Goal: Check status: Check status

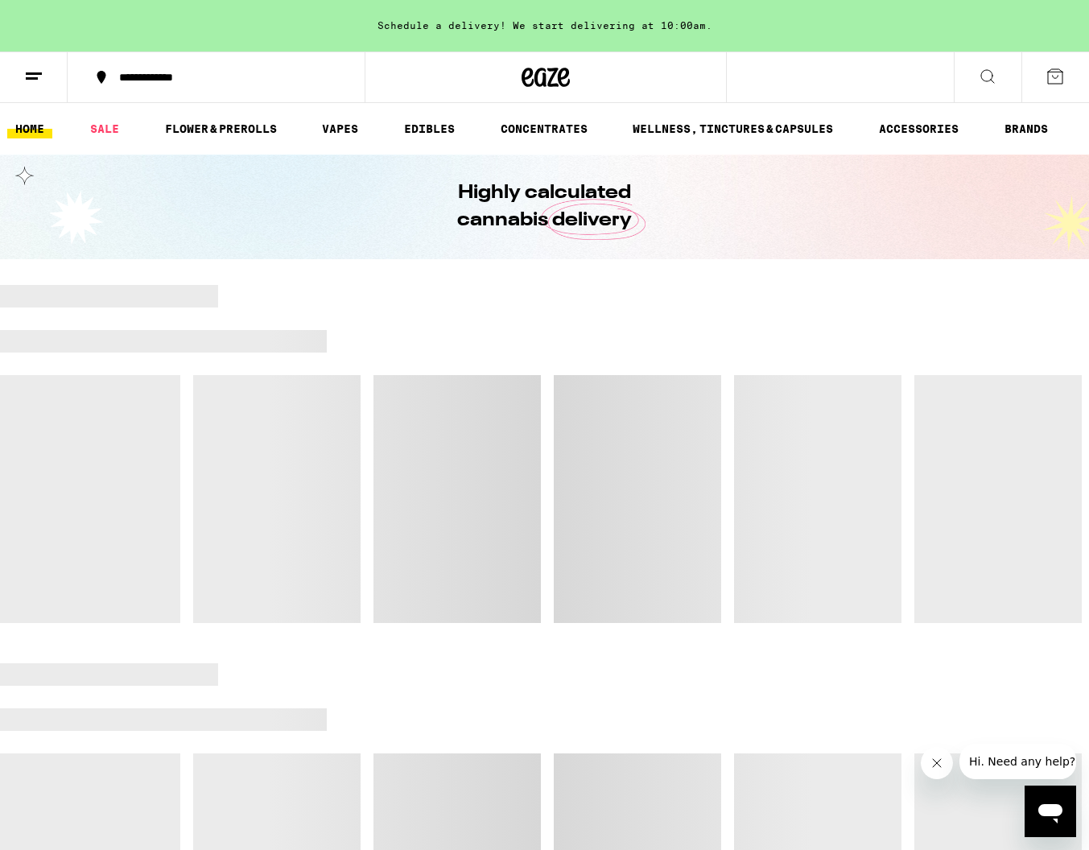
click at [43, 80] on icon at bounding box center [33, 76] width 19 height 19
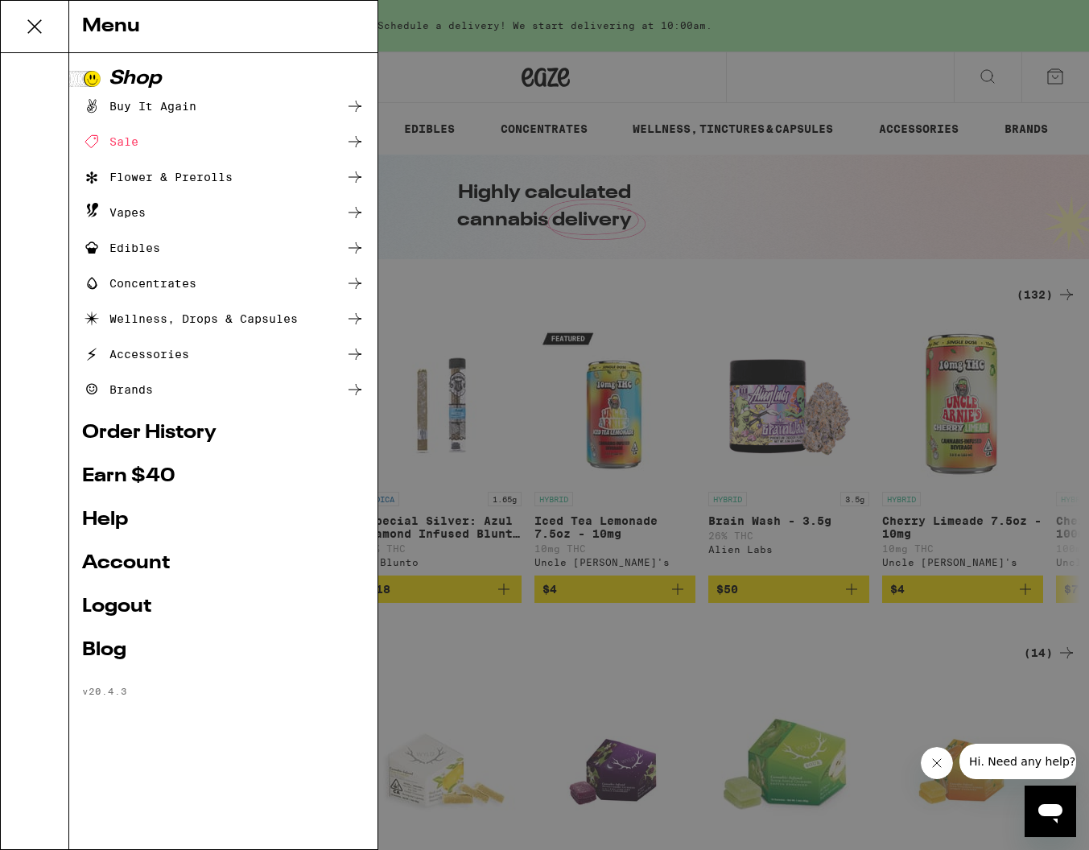
click at [129, 434] on link "Order History" at bounding box center [223, 432] width 282 height 19
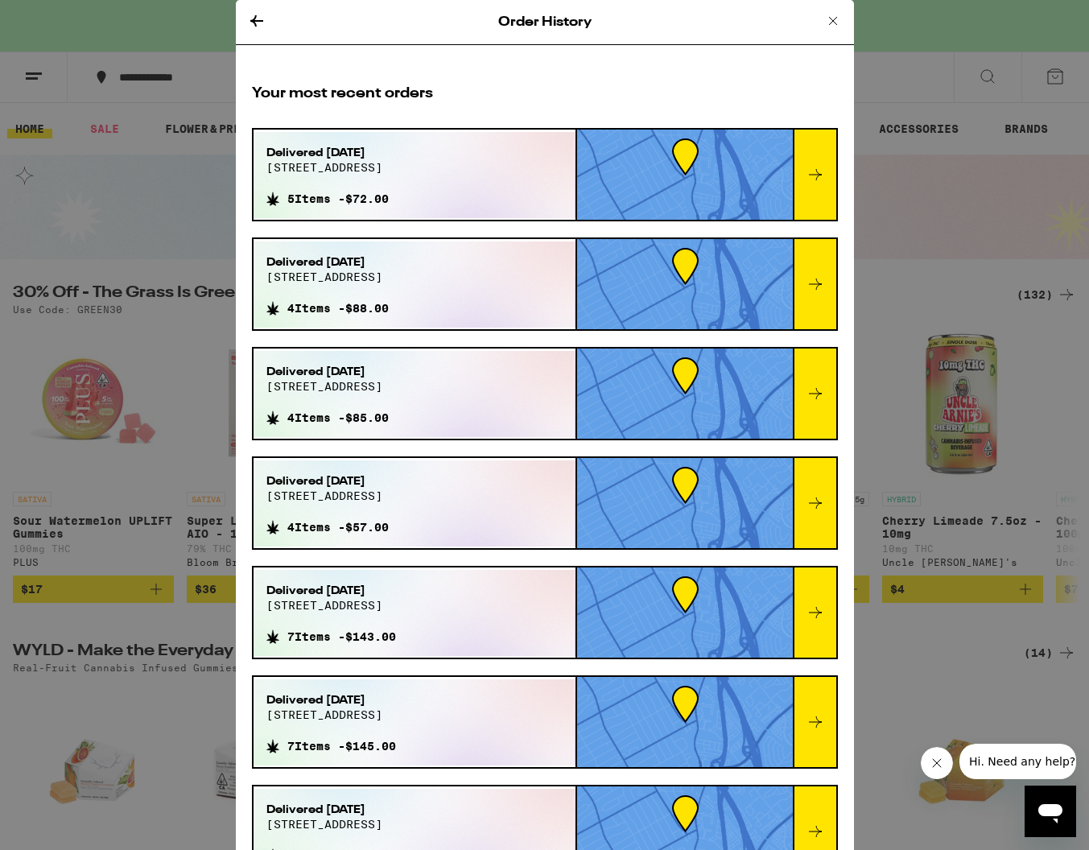
click at [812, 177] on icon at bounding box center [814, 174] width 19 height 19
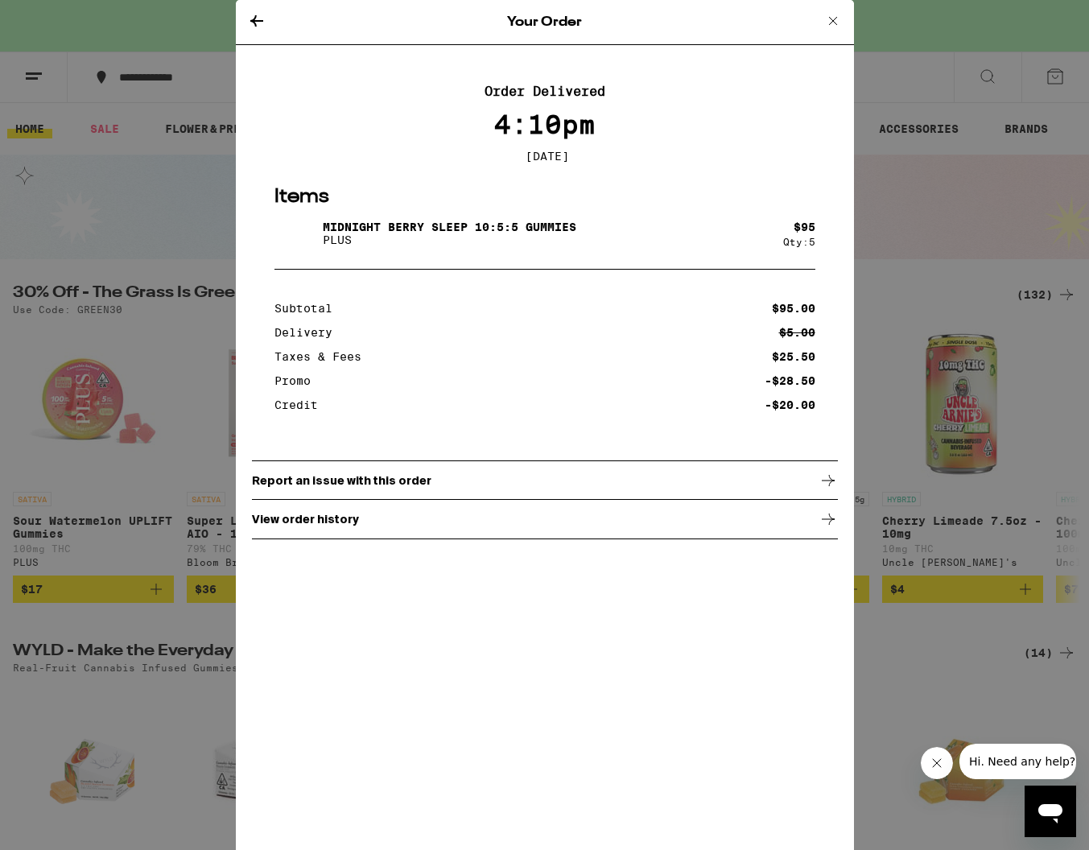
click at [255, 17] on icon at bounding box center [256, 20] width 13 height 11
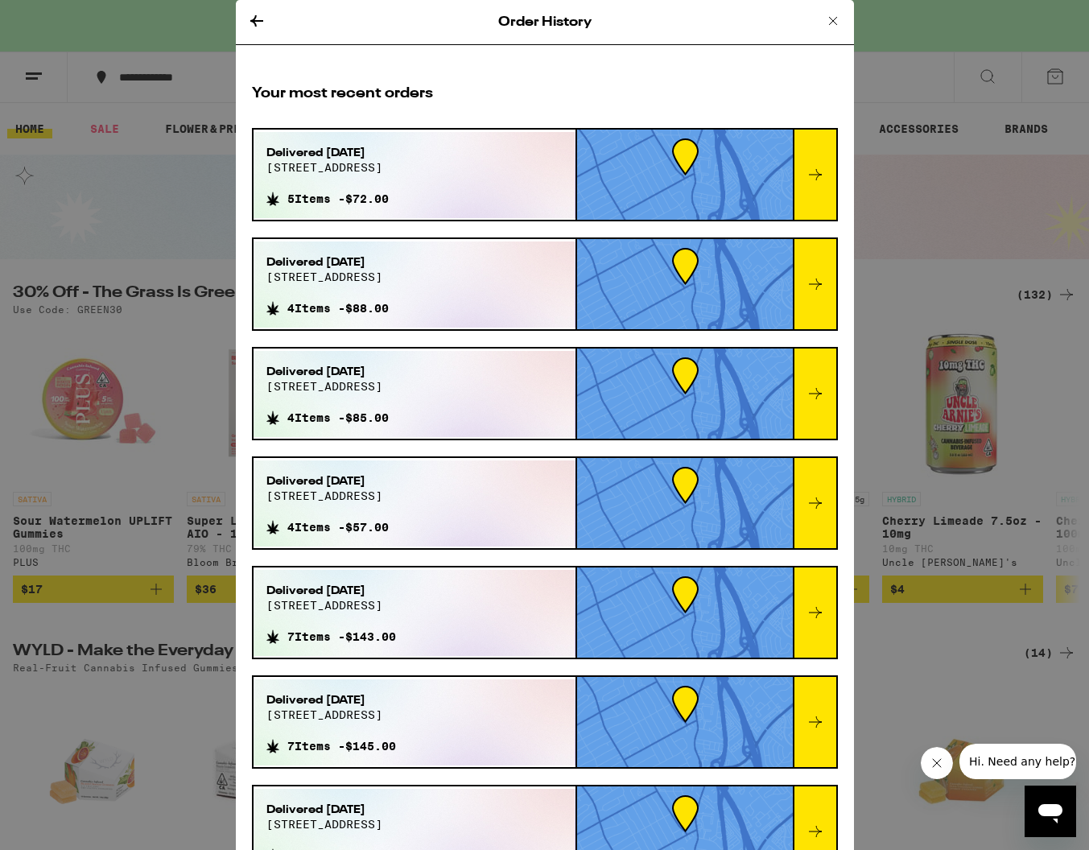
click at [817, 282] on icon at bounding box center [815, 283] width 13 height 11
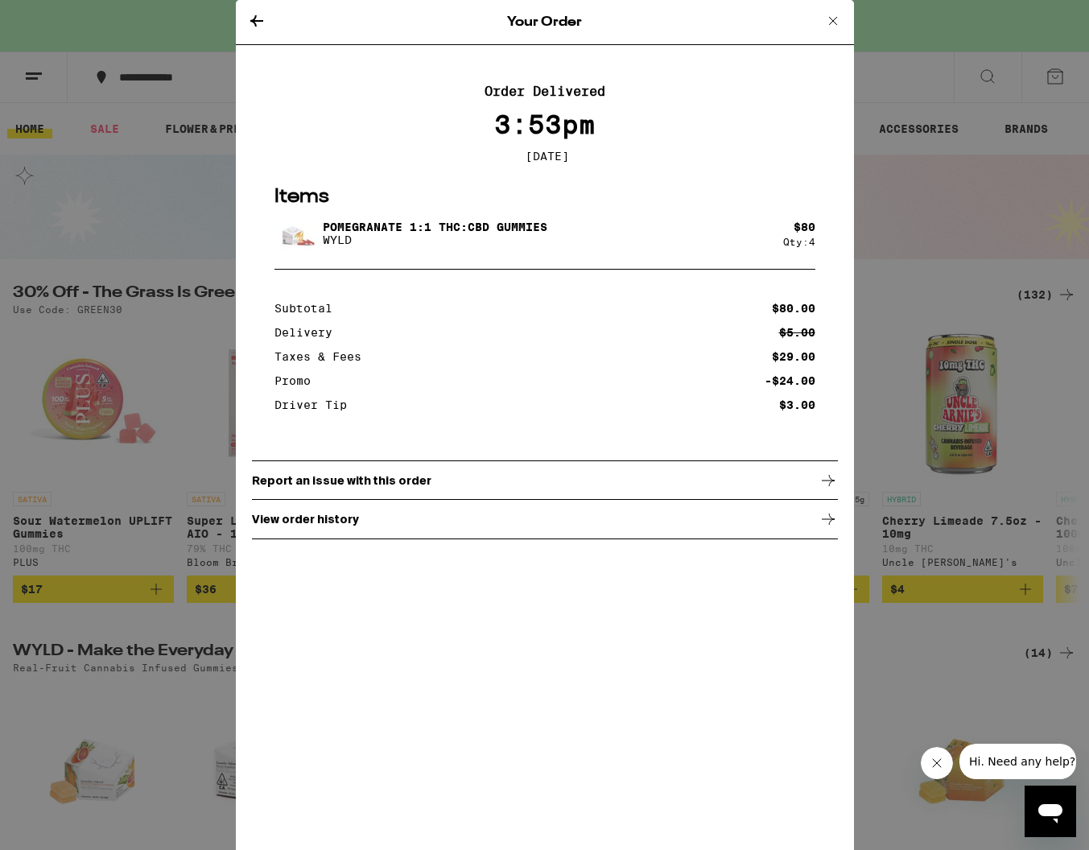
click at [255, 23] on icon at bounding box center [256, 20] width 13 height 11
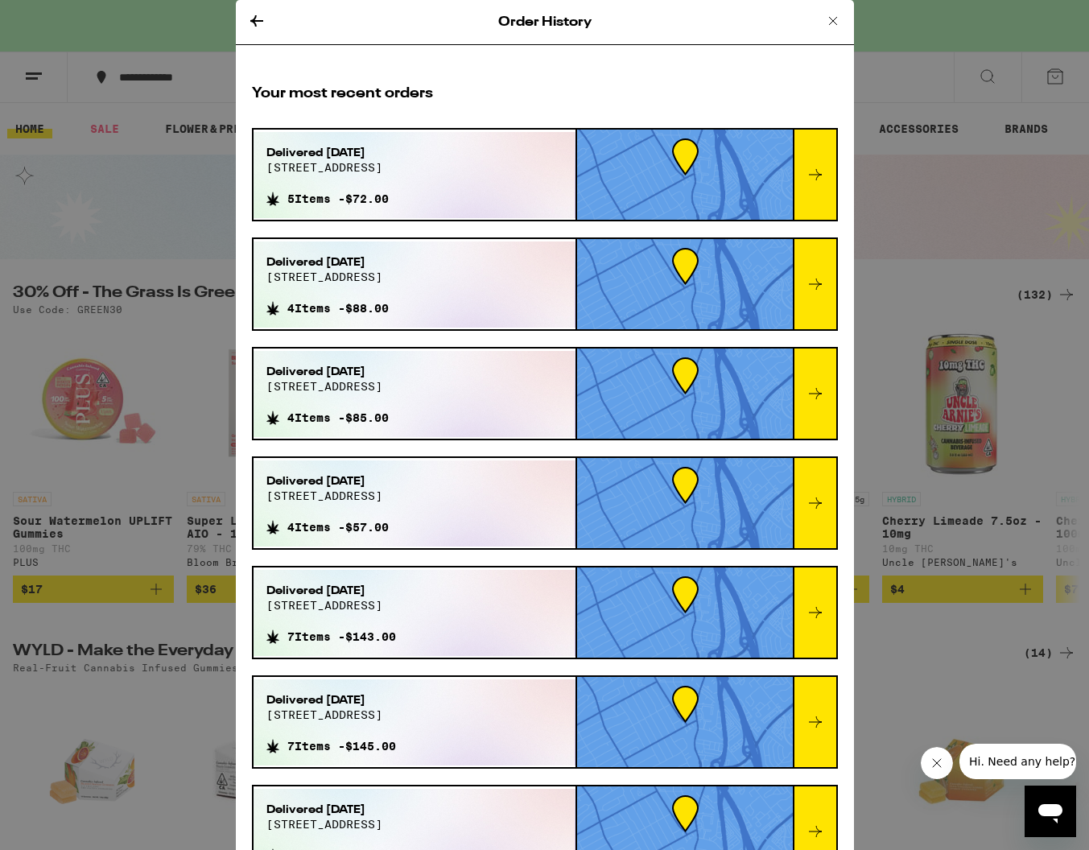
click at [809, 385] on icon at bounding box center [814, 393] width 19 height 19
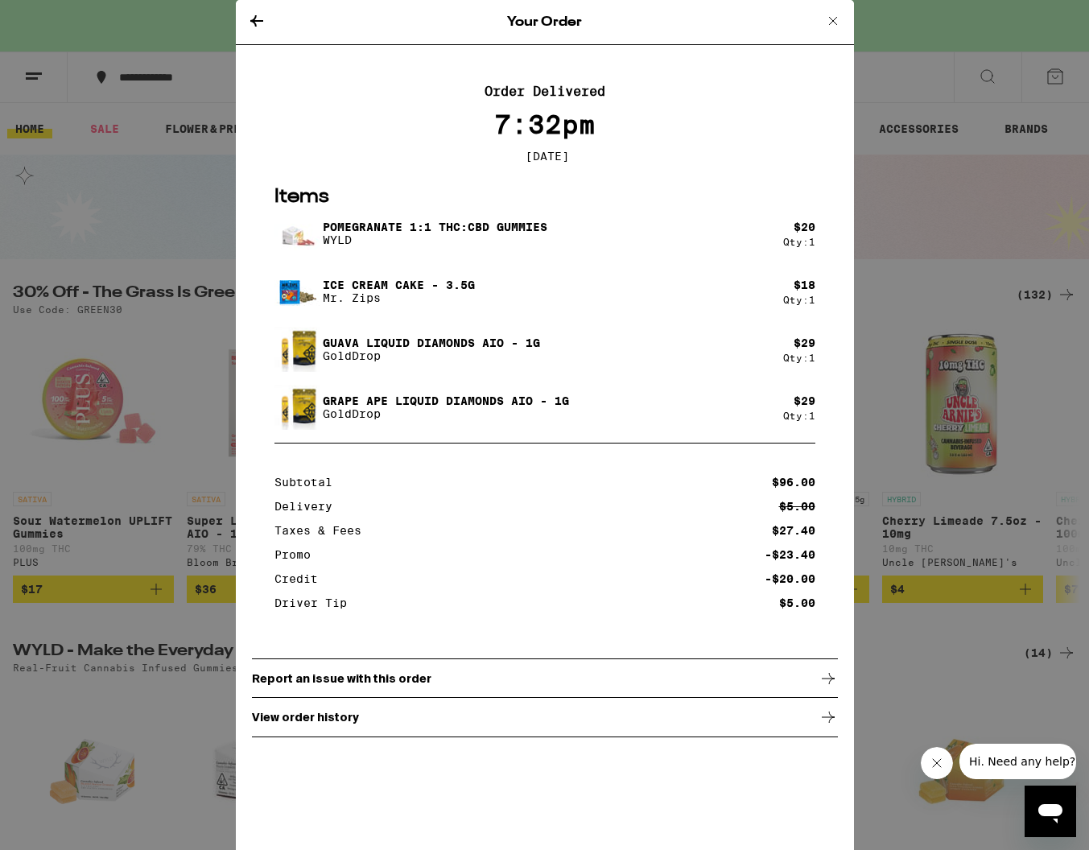
click at [255, 25] on icon at bounding box center [256, 20] width 13 height 11
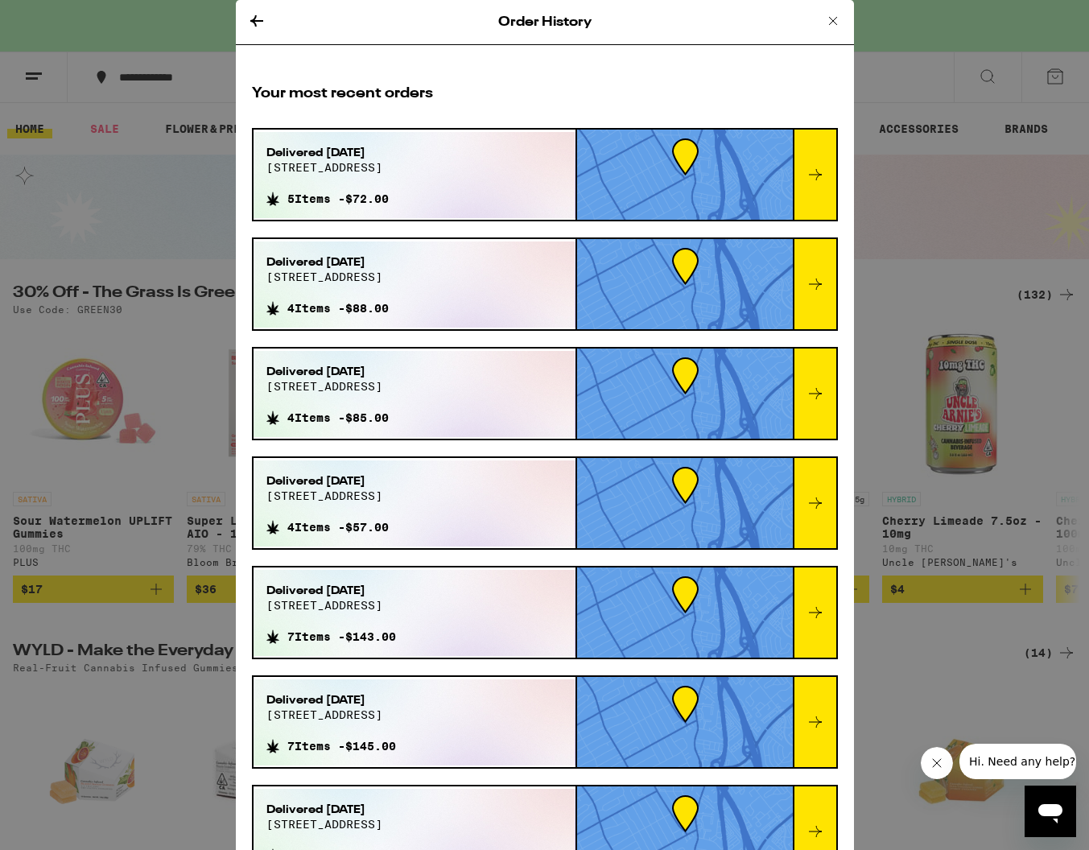
click at [816, 498] on icon at bounding box center [814, 502] width 19 height 19
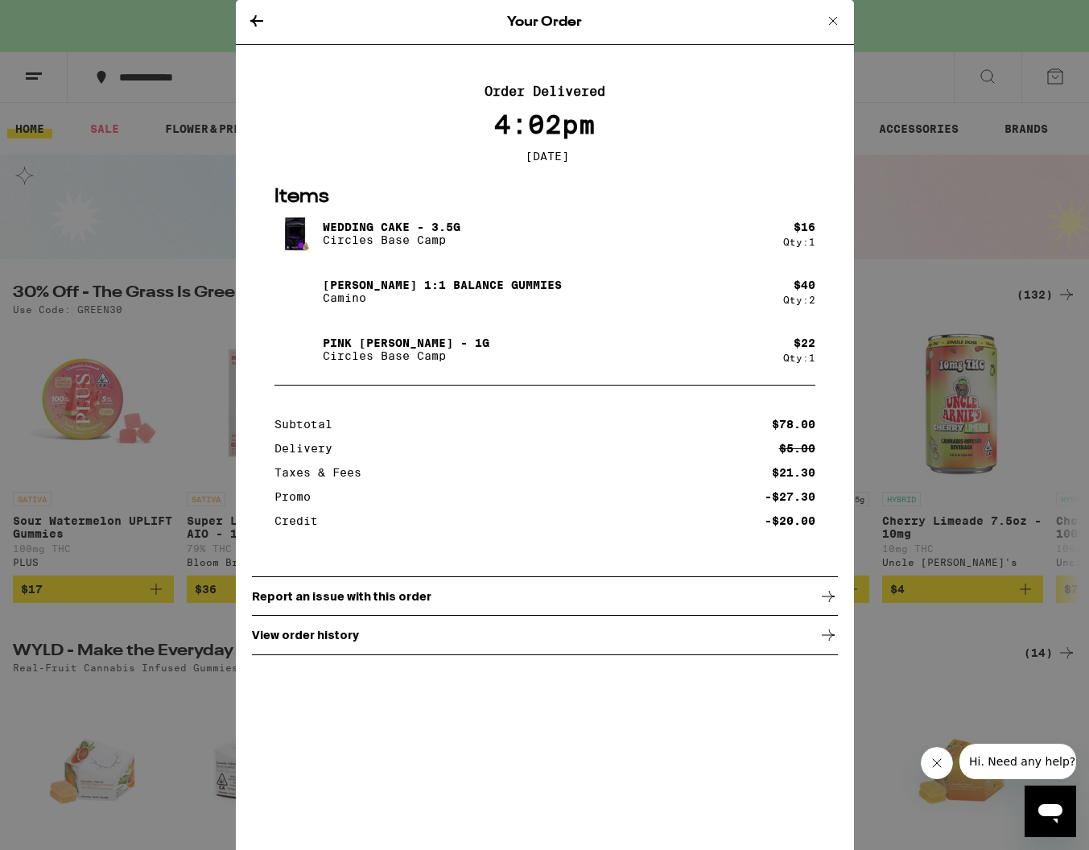
click at [252, 23] on icon at bounding box center [256, 20] width 19 height 19
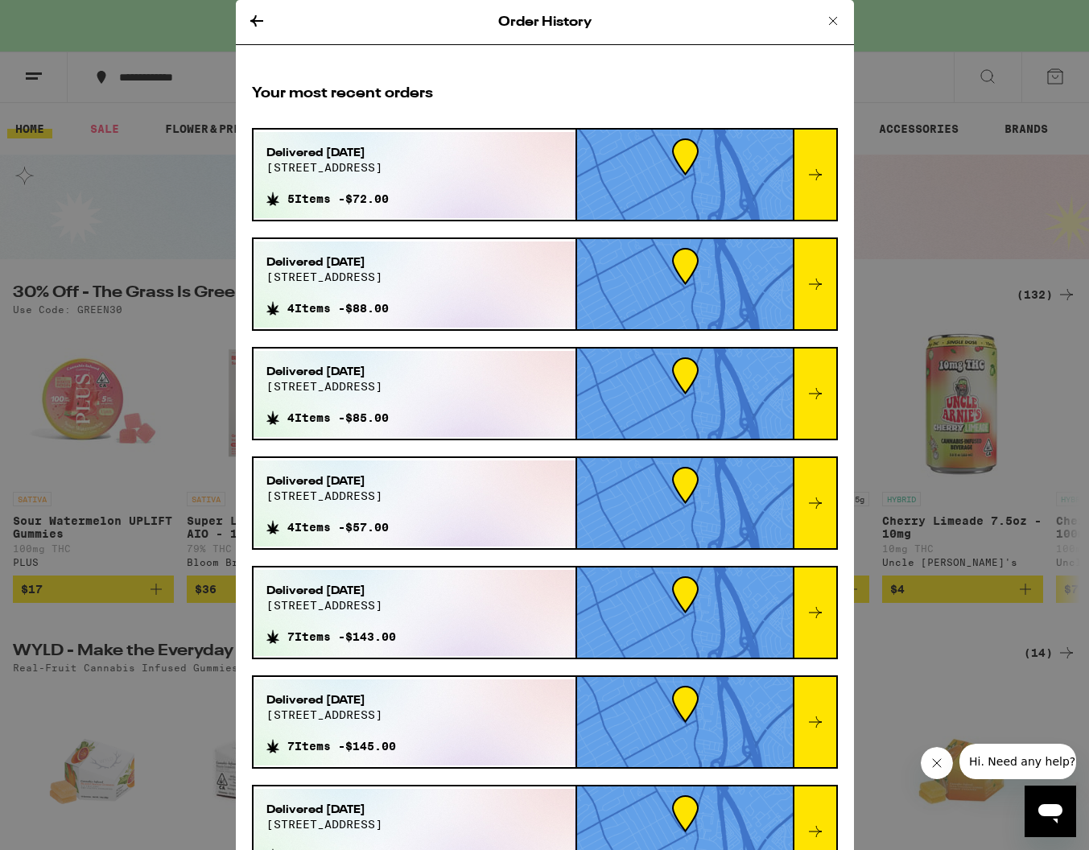
click at [817, 617] on icon at bounding box center [814, 612] width 19 height 19
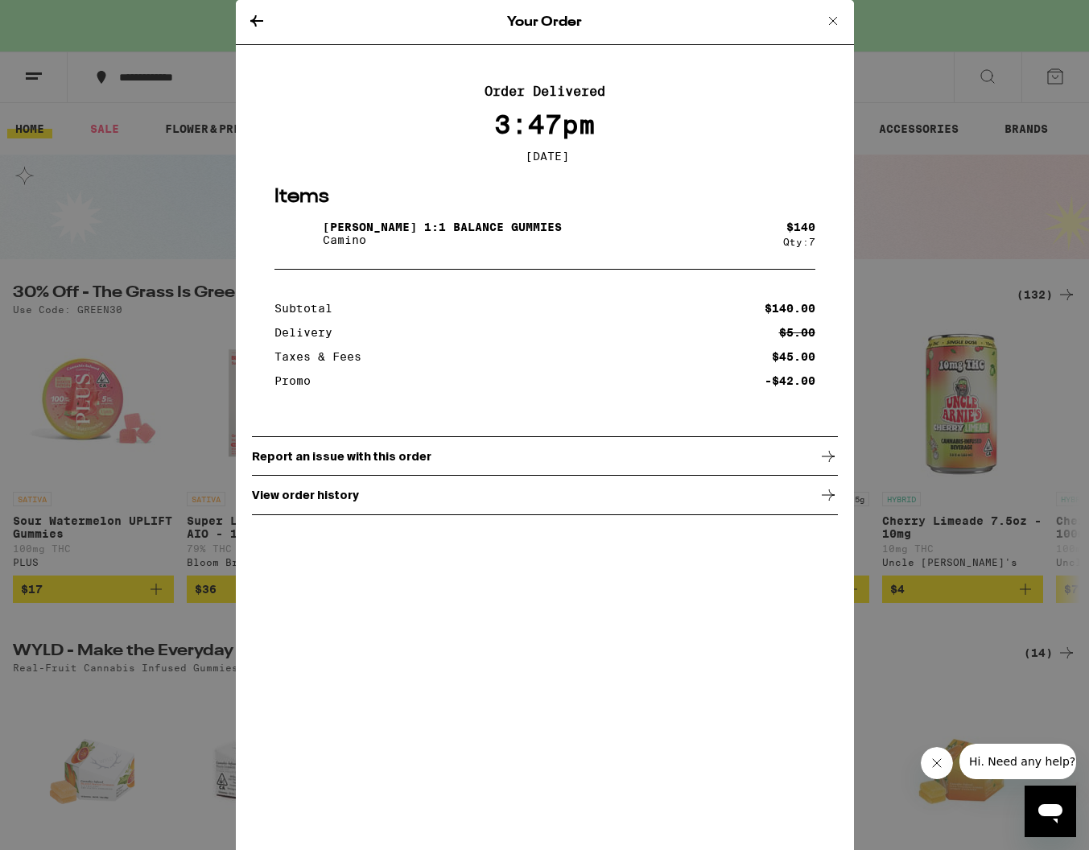
click at [251, 22] on icon at bounding box center [256, 20] width 19 height 19
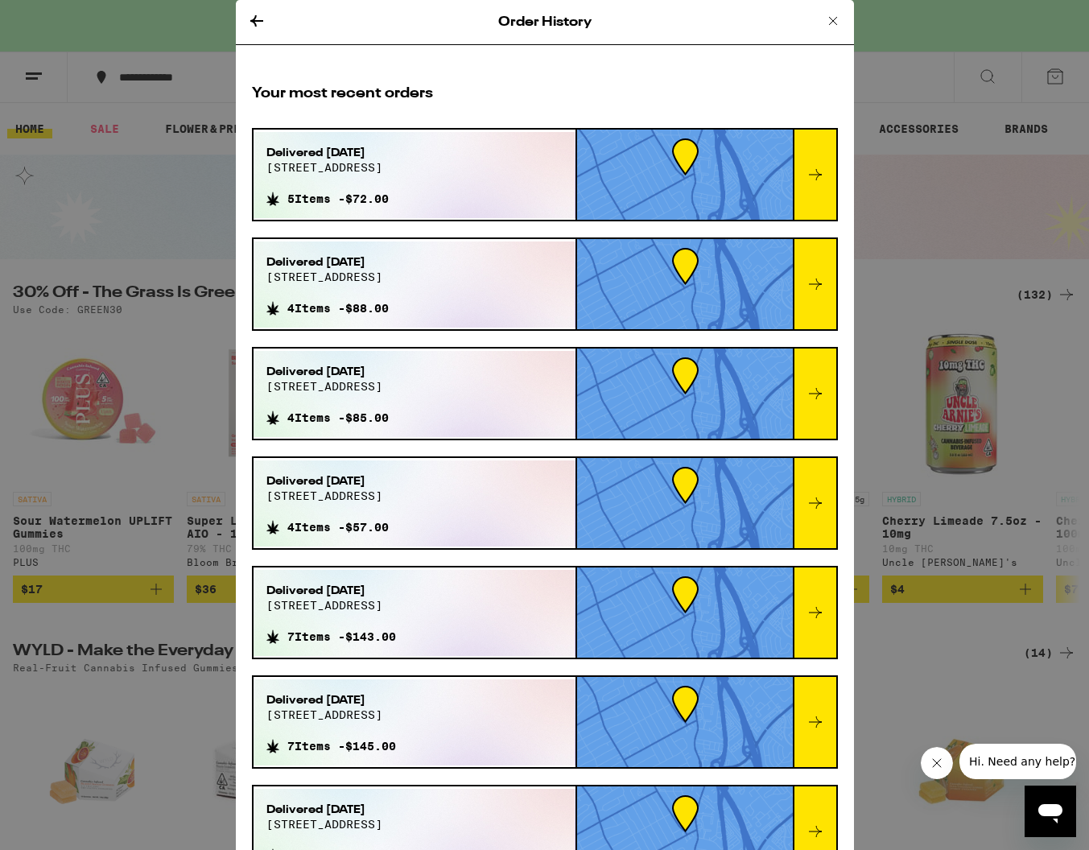
click at [806, 726] on icon at bounding box center [814, 721] width 19 height 19
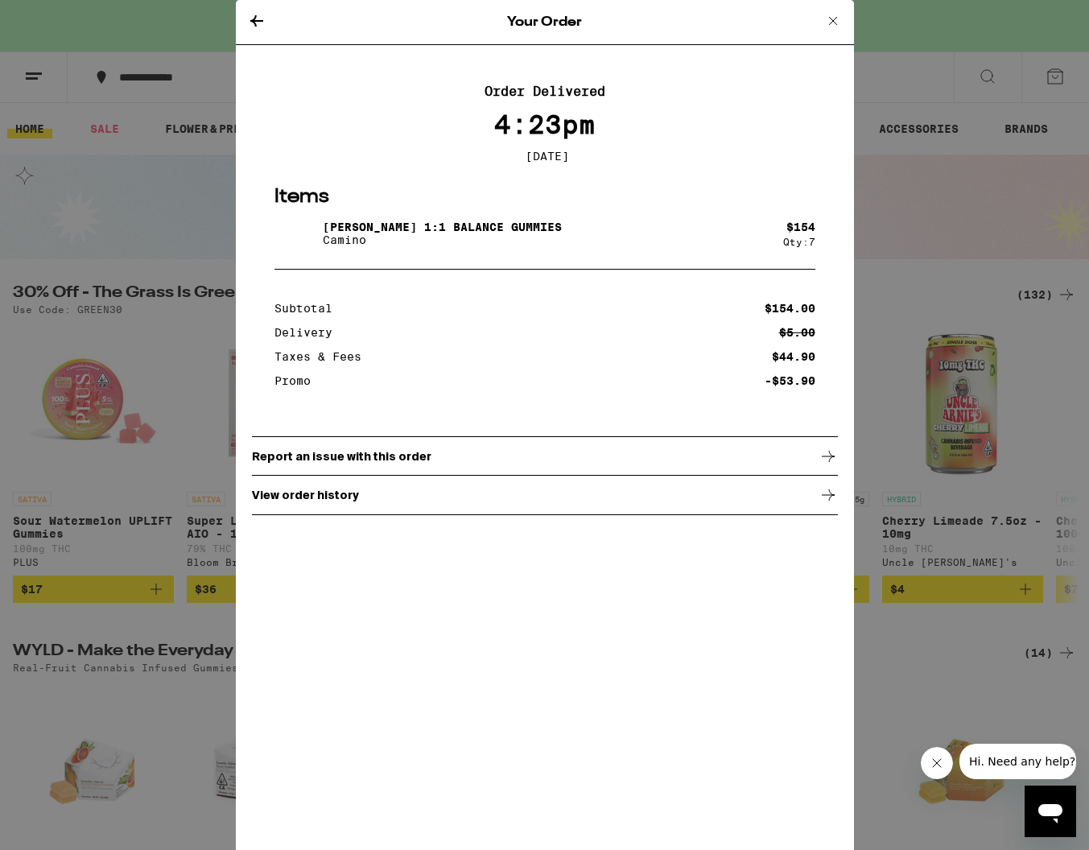
click at [257, 30] on icon at bounding box center [256, 20] width 19 height 19
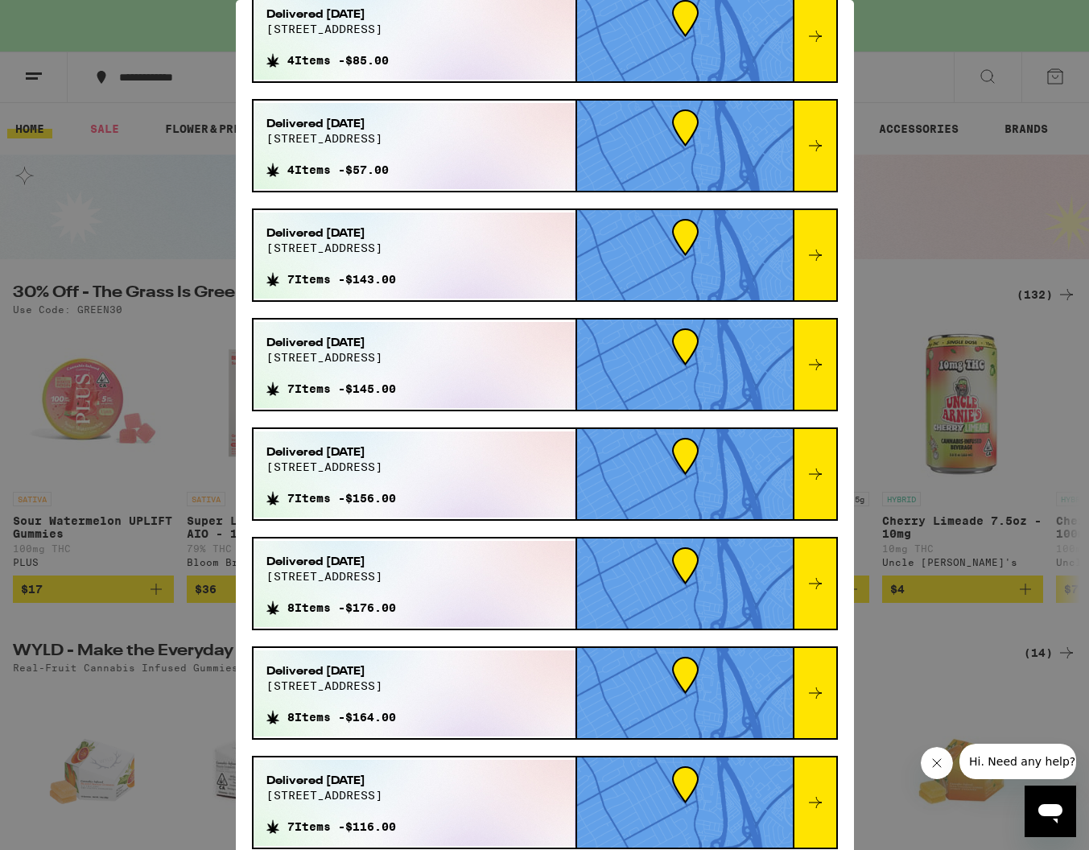
scroll to position [364, 0]
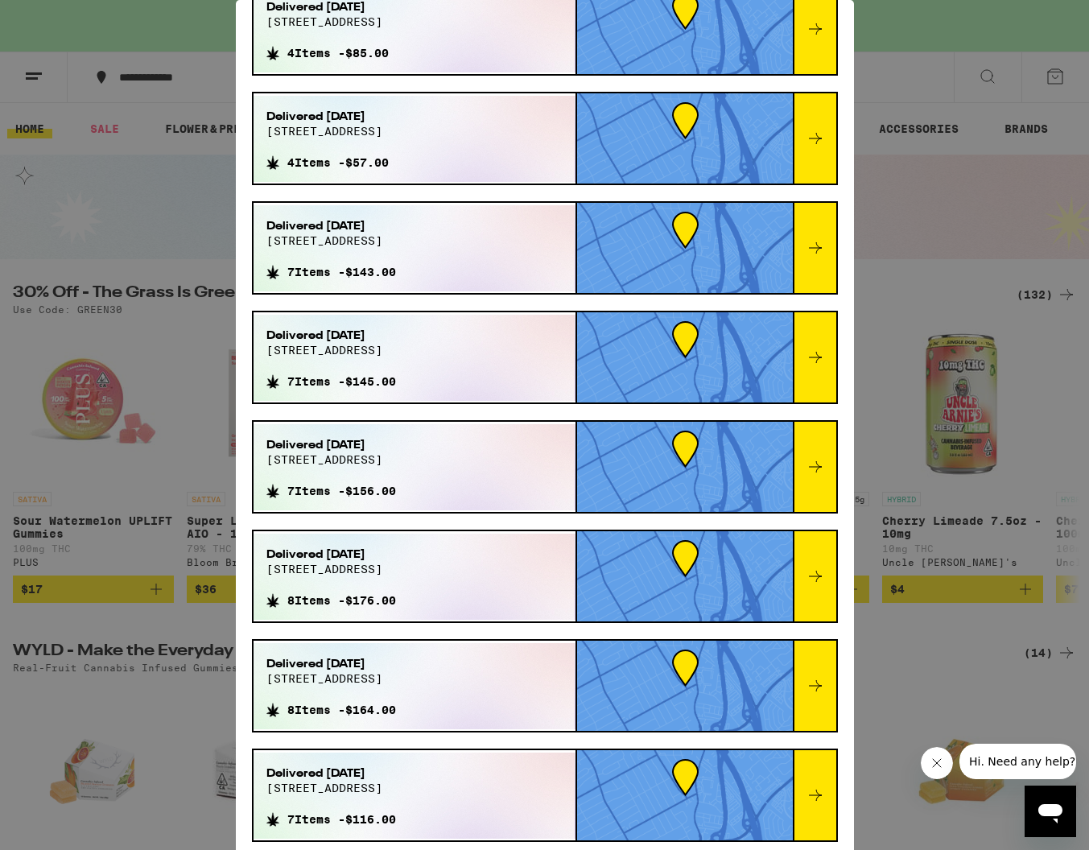
click at [807, 474] on icon at bounding box center [814, 466] width 19 height 19
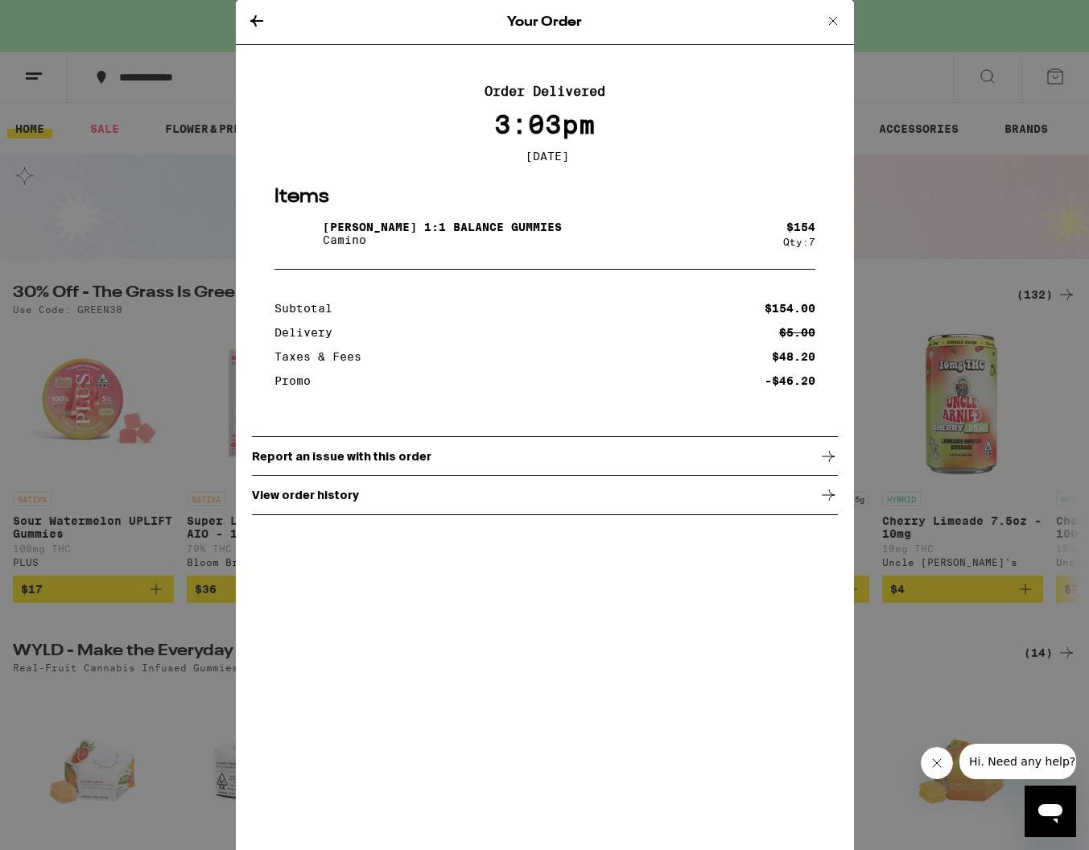
click at [259, 12] on icon at bounding box center [256, 20] width 19 height 19
